Goal: Task Accomplishment & Management: Use online tool/utility

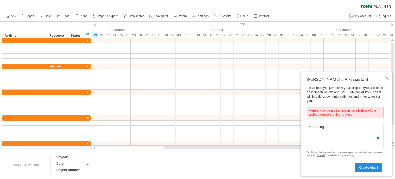
type textarea "marketing"
click at [363, 170] on link "create chart" at bounding box center [367, 167] width 27 height 9
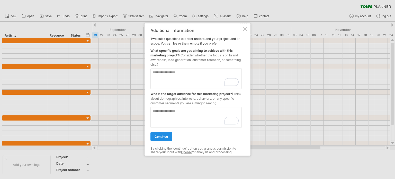
click at [155, 137] on span "continue" at bounding box center [160, 136] width 13 height 4
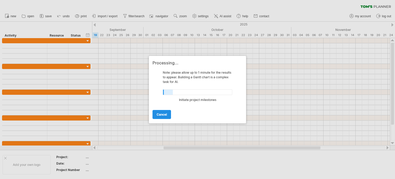
click at [167, 115] on link "cancel" at bounding box center [161, 114] width 18 height 9
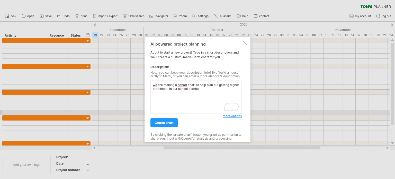
click at [153, 84] on textarea "we are making a ganatt chart to help plan out getting higher enrollment in our …" at bounding box center [195, 96] width 91 height 33
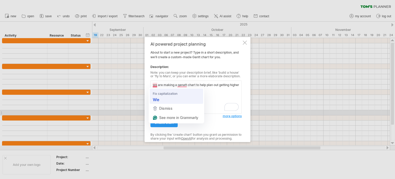
type textarea "We are making a ganatt chart to help plan out getting higher enrollment in our …"
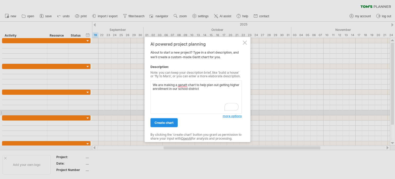
click at [168, 124] on span "create chart" at bounding box center [163, 122] width 19 height 4
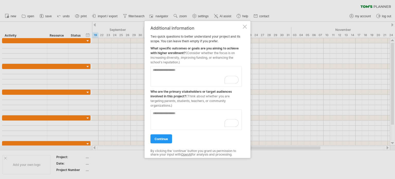
click at [167, 78] on textarea "To enrich screen reader interactions, please activate Accessibility in Grammarl…" at bounding box center [195, 76] width 91 height 21
click at [173, 74] on textarea "To enrich screen reader interactions, please activate Accessibility in Grammarl…" at bounding box center [195, 76] width 91 height 21
type textarea "**********"
click at [168, 114] on textarea "To enrich screen reader interactions, please activate Accessibility in Grammarl…" at bounding box center [195, 119] width 91 height 21
type textarea "*"
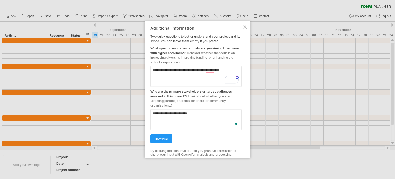
type textarea "**********"
click at [158, 142] on link "continue" at bounding box center [161, 138] width 22 height 9
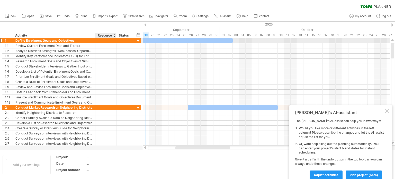
click at [111, 41] on div at bounding box center [106, 40] width 16 height 5
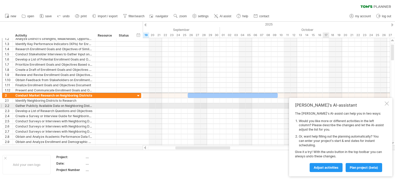
click at [386, 104] on div at bounding box center [386, 103] width 4 height 4
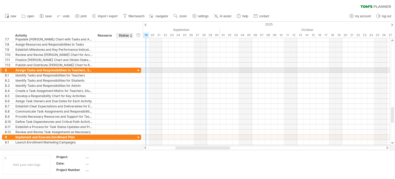
click at [134, 70] on div "**********" at bounding box center [71, 70] width 139 height 5
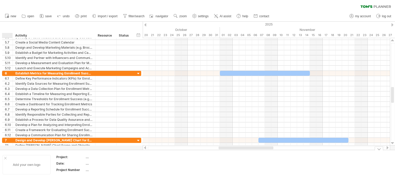
click at [4, 158] on div at bounding box center [5, 157] width 3 height 3
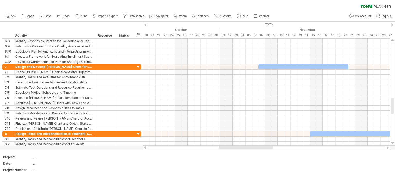
drag, startPoint x: 234, startPoint y: 149, endPoint x: 258, endPoint y: 148, distance: 24.4
click at [258, 148] on div at bounding box center [265, 147] width 237 height 3
click at [181, 17] on span "zoom" at bounding box center [182, 16] width 7 height 4
click at [192, 24] on div "Month" at bounding box center [197, 23] width 29 height 8
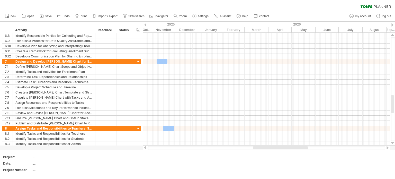
click at [192, 24] on div "2025" at bounding box center [58, 24] width 281 height 5
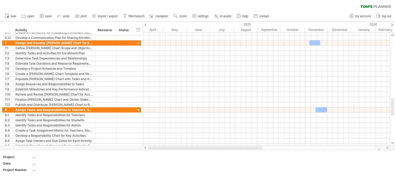
drag, startPoint x: 234, startPoint y: 147, endPoint x: 156, endPoint y: 155, distance: 77.7
click at [156, 155] on div "Trying to reach [DOMAIN_NAME] Connected again... 0% clear filter new 1" at bounding box center [197, 89] width 395 height 179
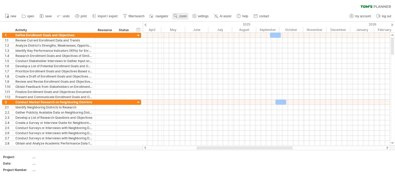
click at [185, 16] on span "zoom" at bounding box center [182, 16] width 7 height 4
click at [206, 6] on div "clear filter reapply filter" at bounding box center [197, 5] width 395 height 11
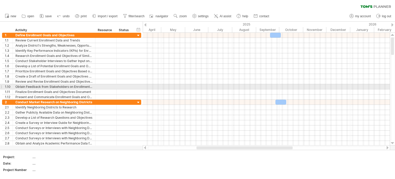
click at [269, 89] on div at bounding box center [266, 91] width 247 height 5
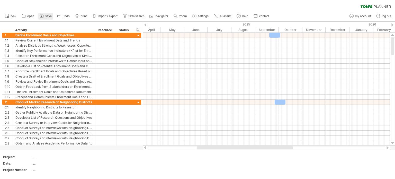
click at [48, 18] on link "save" at bounding box center [45, 16] width 15 height 7
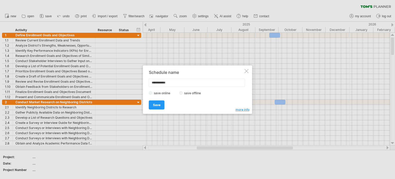
click at [244, 69] on div at bounding box center [246, 71] width 4 height 4
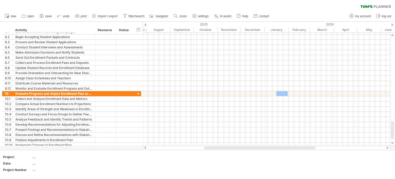
click at [315, 8] on div "clear filter reapply filter" at bounding box center [197, 5] width 395 height 11
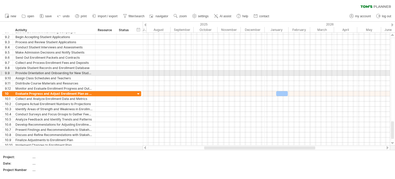
click at [272, 76] on div at bounding box center [266, 78] width 247 height 5
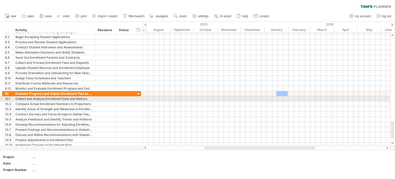
click at [235, 98] on div at bounding box center [266, 98] width 247 height 5
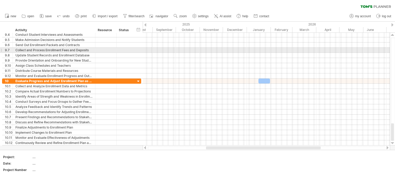
drag, startPoint x: 386, startPoint y: 24, endPoint x: 368, endPoint y: 50, distance: 31.2
click at [368, 50] on div "Trying to reach [DOMAIN_NAME] Connected again... 0% clear filter new 1" at bounding box center [197, 89] width 395 height 179
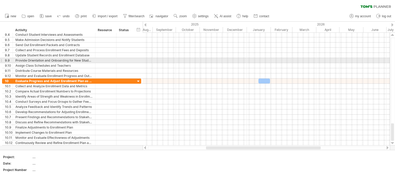
click at [261, 60] on div at bounding box center [266, 60] width 247 height 5
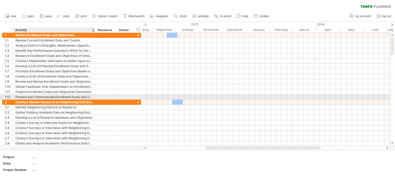
click at [91, 96] on div "Present and Communicate Enrollment Goals and Objectives to Stakeholders" at bounding box center [53, 96] width 77 height 5
click at [94, 96] on div at bounding box center [94, 96] width 3 height 5
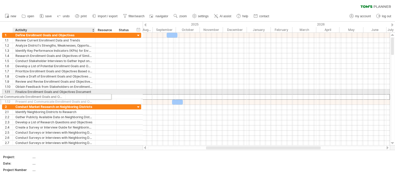
drag, startPoint x: 92, startPoint y: 96, endPoint x: 52, endPoint y: 96, distance: 40.1
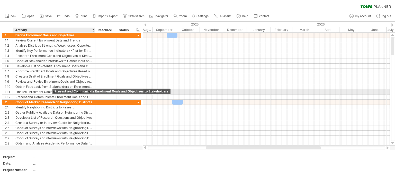
click at [52, 96] on div "Present and Communicate Enrollment Goals and Objectives to Stakeholders" at bounding box center [53, 96] width 77 height 5
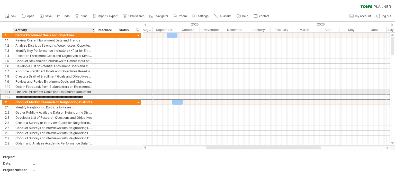
type input "**********"
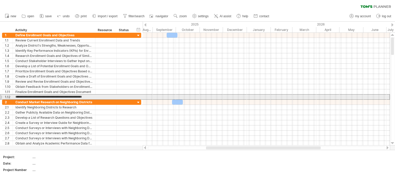
click at [1, 97] on div at bounding box center [1, 96] width 2 height 5
click at [2, 96] on div at bounding box center [1, 96] width 2 height 5
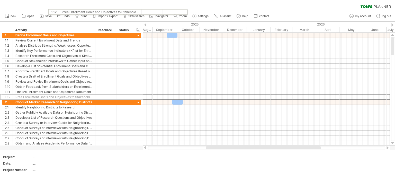
drag, startPoint x: 2, startPoint y: 96, endPoint x: 58, endPoint y: 11, distance: 101.6
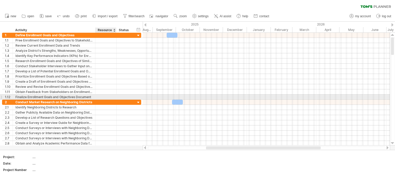
click at [102, 95] on div at bounding box center [106, 96] width 16 height 5
click at [90, 96] on div "Finalize Enrollment Goals and Objectives Document" at bounding box center [53, 96] width 77 height 5
click at [90, 96] on input "**********" at bounding box center [53, 96] width 77 height 5
type input "*"
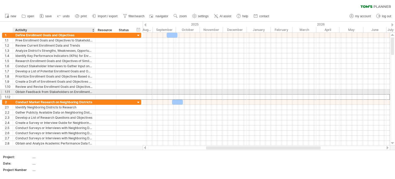
click at [82, 91] on div "Obtain Feedback from Stakeholders on Enrollment Goals and Objectives" at bounding box center [53, 91] width 77 height 5
click at [92, 91] on div "**********" at bounding box center [54, 91] width 82 height 5
click at [92, 91] on div "Obtain Feedback from Stakeholders on Enrollment Goals and Objectives" at bounding box center [53, 91] width 77 height 5
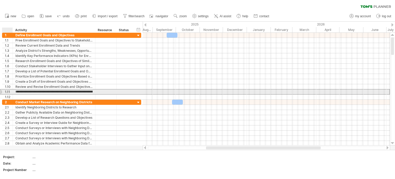
drag, startPoint x: 92, startPoint y: 91, endPoint x: 13, endPoint y: 92, distance: 78.9
click at [13, 92] on div "**********" at bounding box center [54, 91] width 82 height 5
click at [71, 91] on input "**********" at bounding box center [53, 91] width 77 height 5
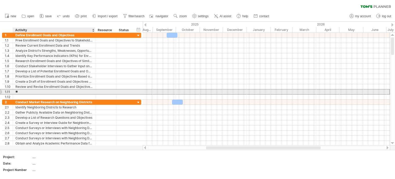
type input "*"
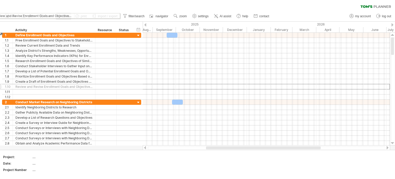
drag, startPoint x: 90, startPoint y: 85, endPoint x: 62, endPoint y: 15, distance: 75.3
drag, startPoint x: 64, startPoint y: 84, endPoint x: 63, endPoint y: 15, distance: 68.6
drag, startPoint x: 48, startPoint y: 79, endPoint x: 69, endPoint y: 15, distance: 66.6
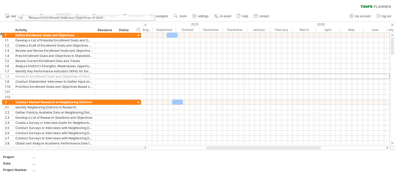
drag, startPoint x: 52, startPoint y: 74, endPoint x: 64, endPoint y: 16, distance: 59.2
click at [143, 22] on div "2025" at bounding box center [105, 24] width 281 height 5
